Goal: Communication & Community: Answer question/provide support

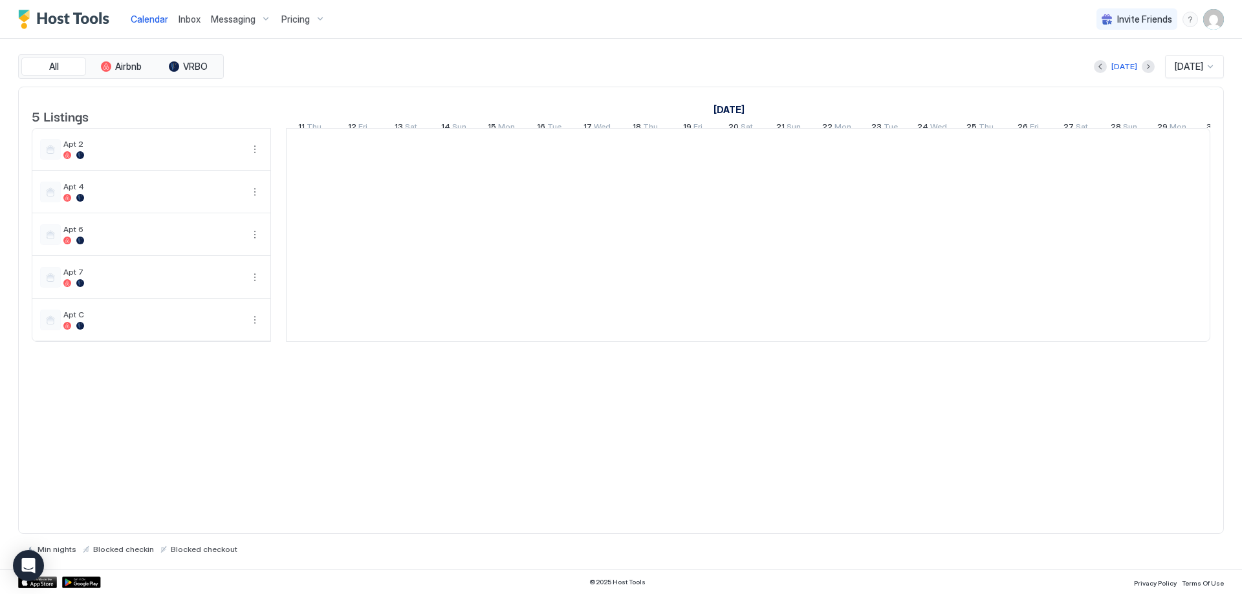
scroll to position [0, 719]
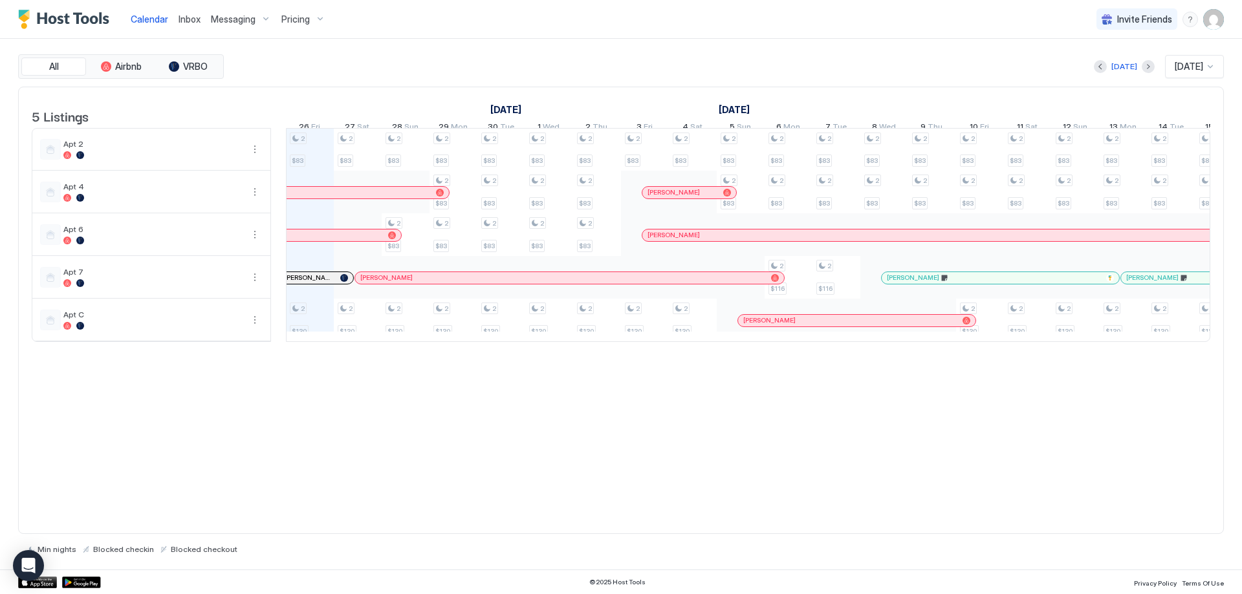
click at [321, 198] on div at bounding box center [321, 193] width 10 height 10
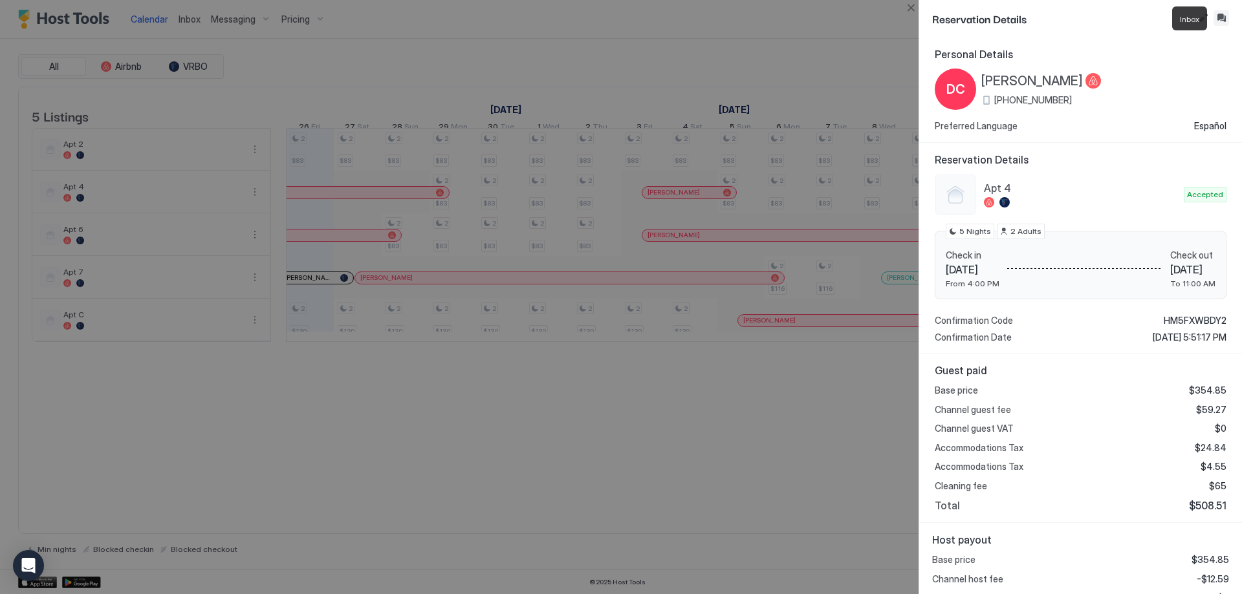
click at [1223, 16] on button "Inbox" at bounding box center [1221, 18] width 16 height 16
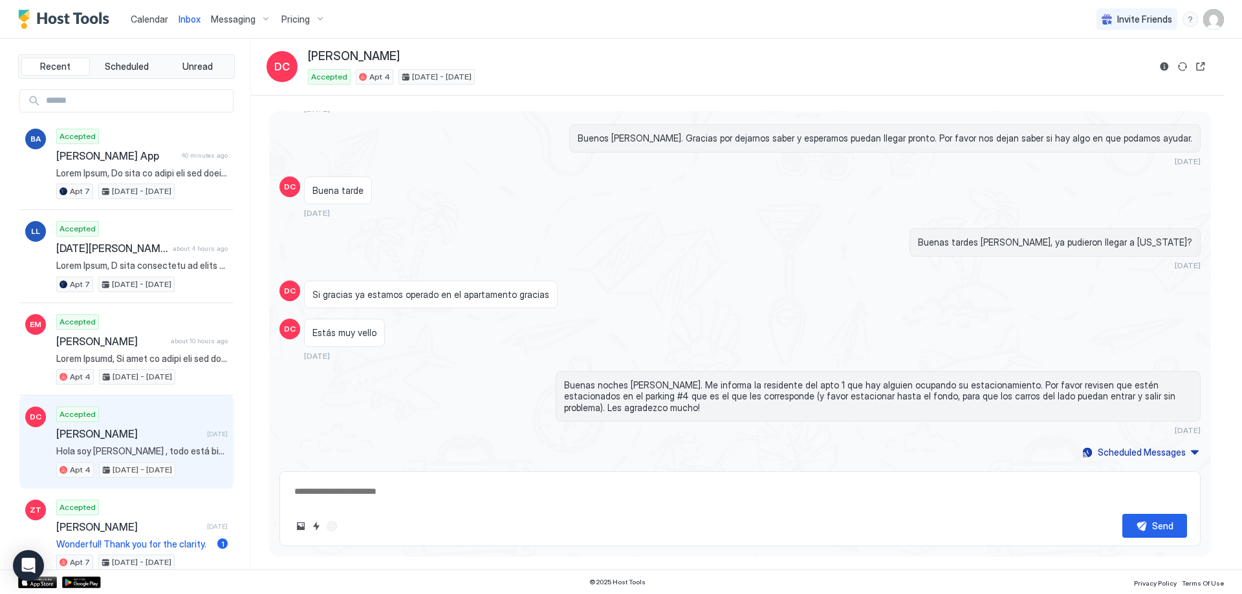
scroll to position [1846, 0]
click at [1159, 66] on button "Reservation information" at bounding box center [1164, 67] width 16 height 16
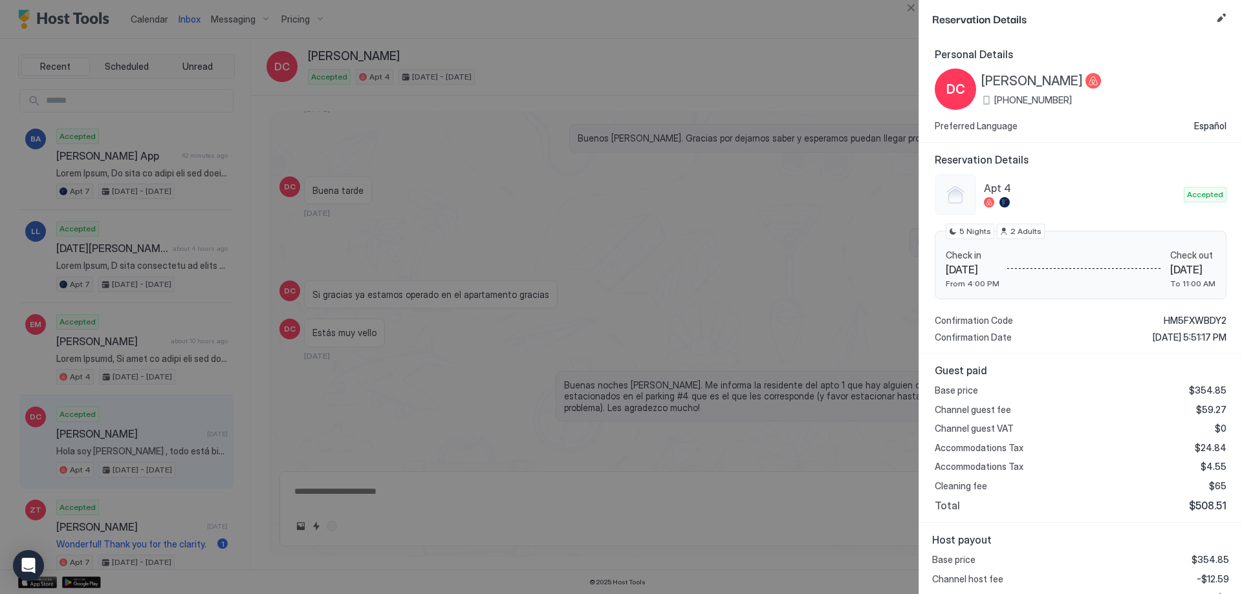
click at [414, 142] on div at bounding box center [621, 297] width 1242 height 594
click at [907, 5] on button "Close" at bounding box center [911, 8] width 16 height 16
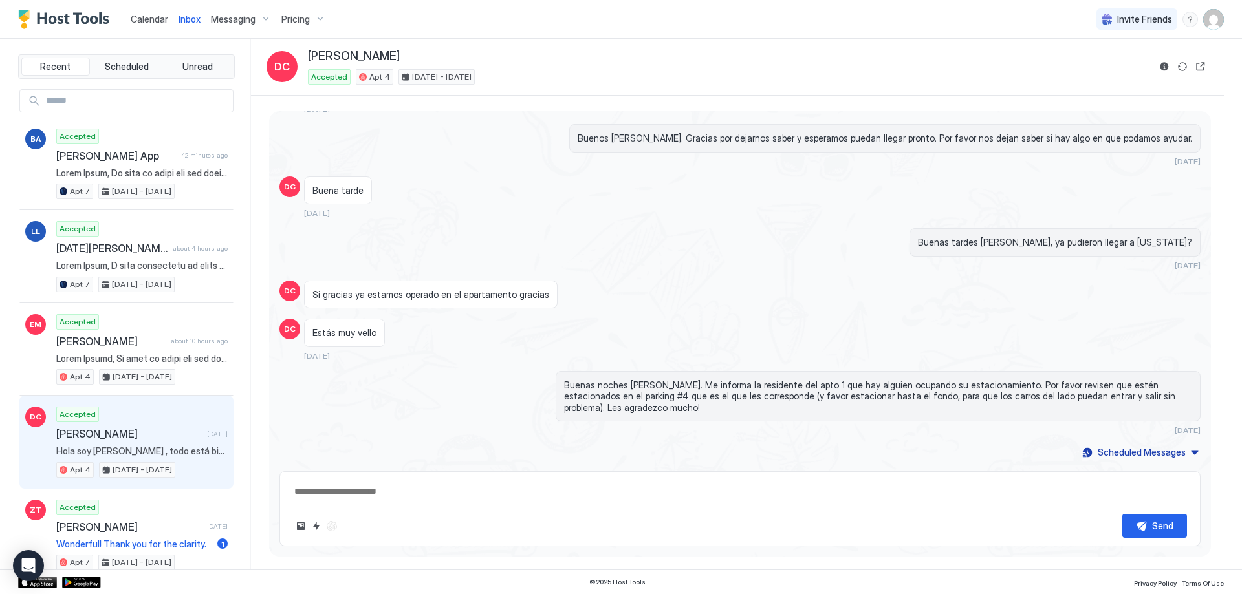
type textarea "*"
click at [150, 17] on span "Calendar" at bounding box center [150, 19] width 38 height 11
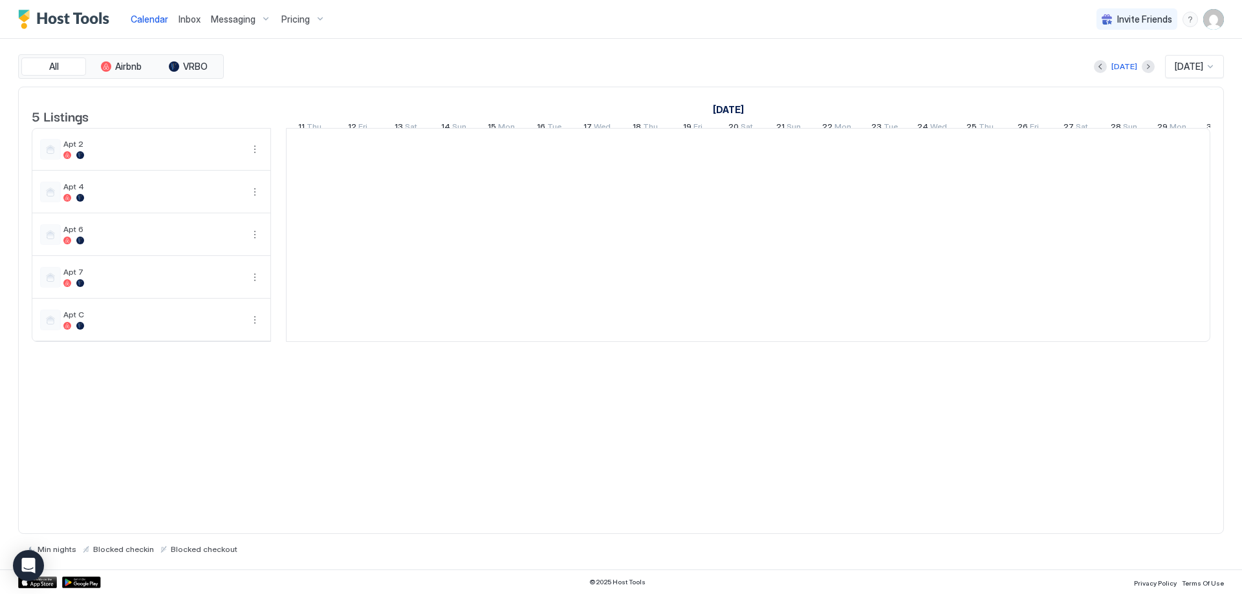
scroll to position [0, 719]
